Goal: Task Accomplishment & Management: Manage account settings

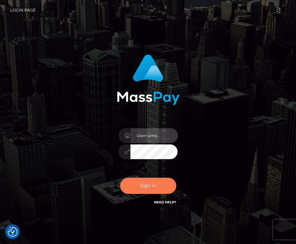
type input "[EMAIL_ADDRESS][DOMAIN_NAME]"
click at [152, 185] on button "Sign in" at bounding box center [148, 185] width 56 height 16
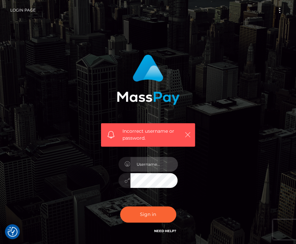
type input "[EMAIL_ADDRESS][DOMAIN_NAME]"
click at [189, 134] on icon "button" at bounding box center [187, 134] width 7 height 7
